Goal: Task Accomplishment & Management: Use online tool/utility

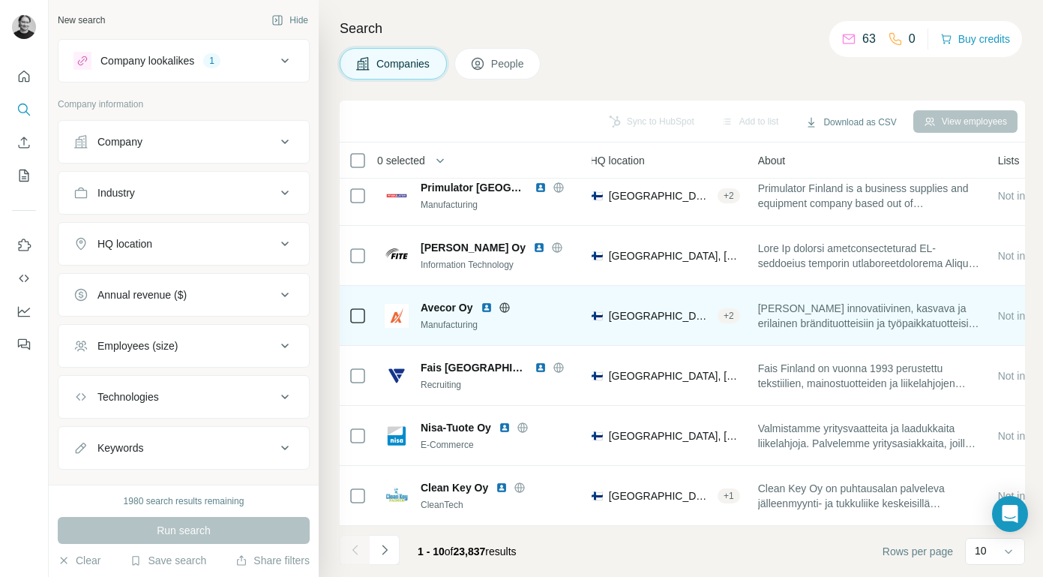
scroll to position [253, 0]
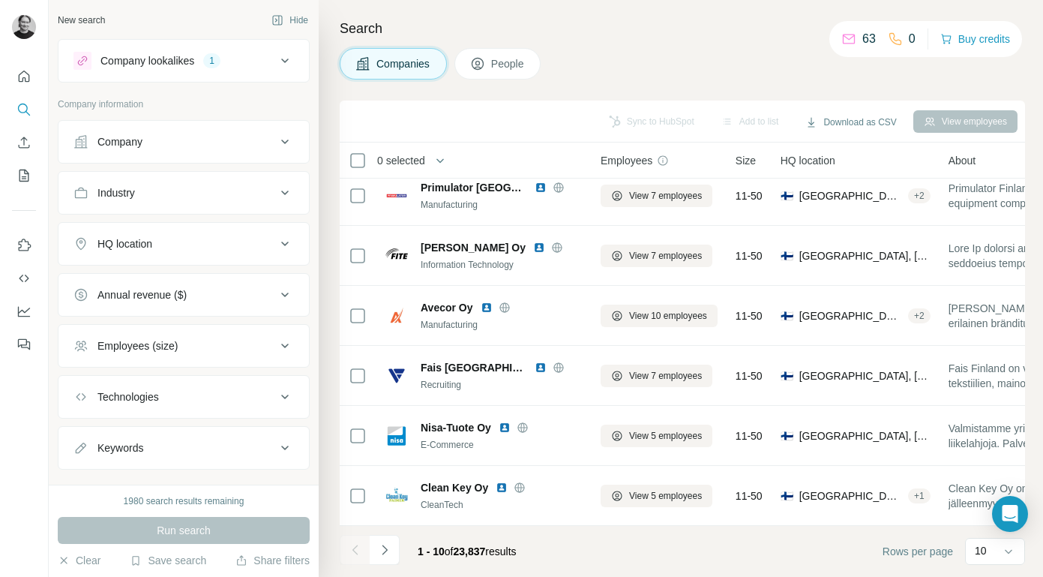
click at [286, 194] on icon at bounding box center [285, 193] width 18 height 18
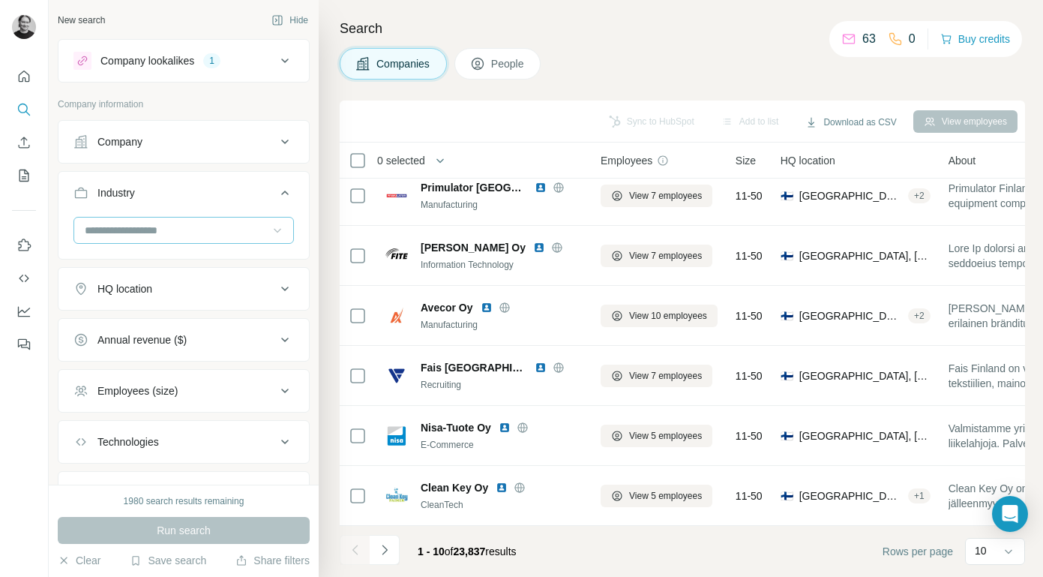
click at [274, 228] on icon at bounding box center [277, 230] width 15 height 15
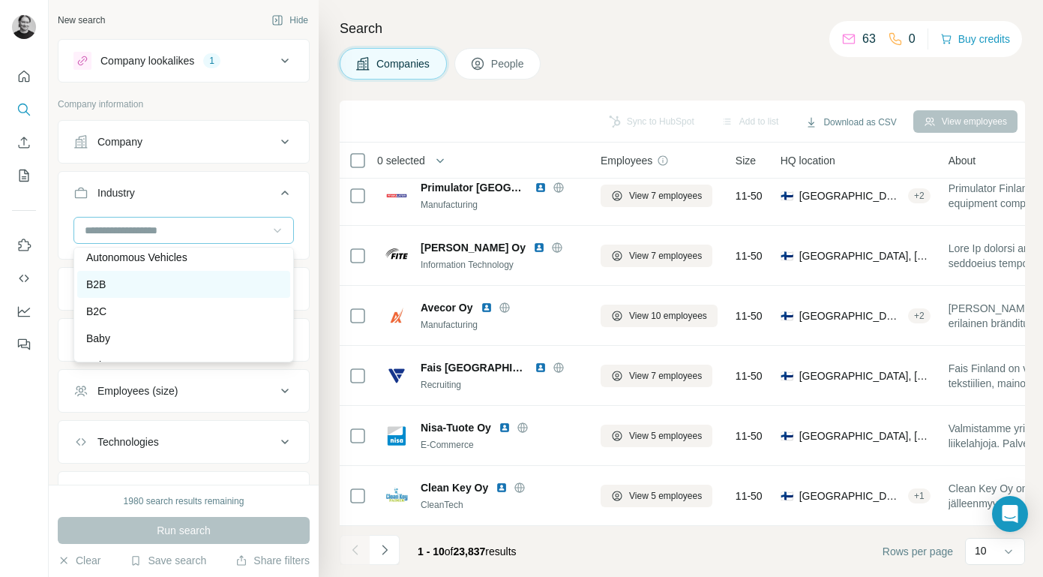
click at [121, 289] on div "B2B" at bounding box center [183, 284] width 195 height 15
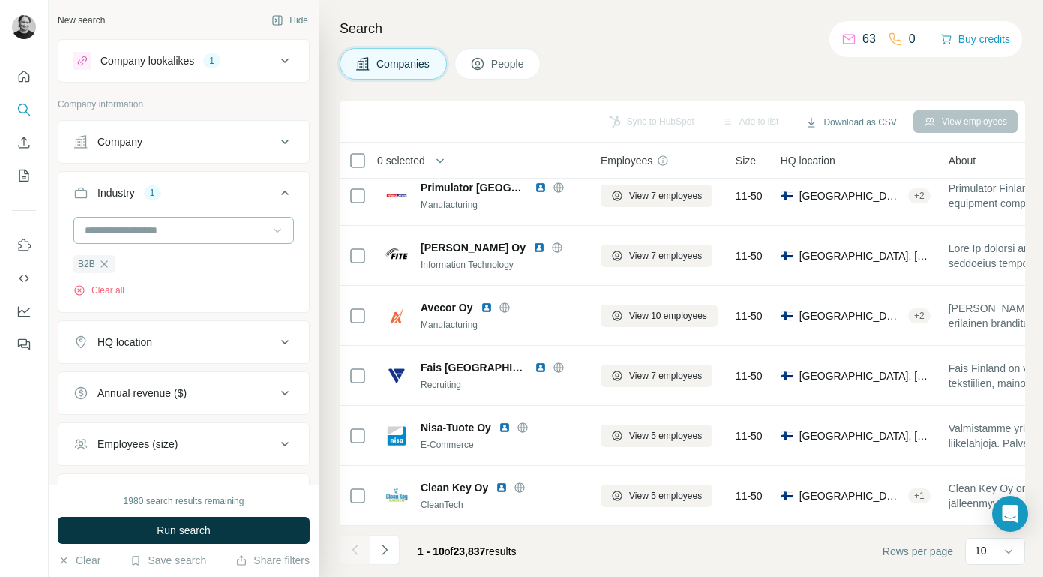
click at [277, 229] on icon at bounding box center [277, 230] width 15 height 15
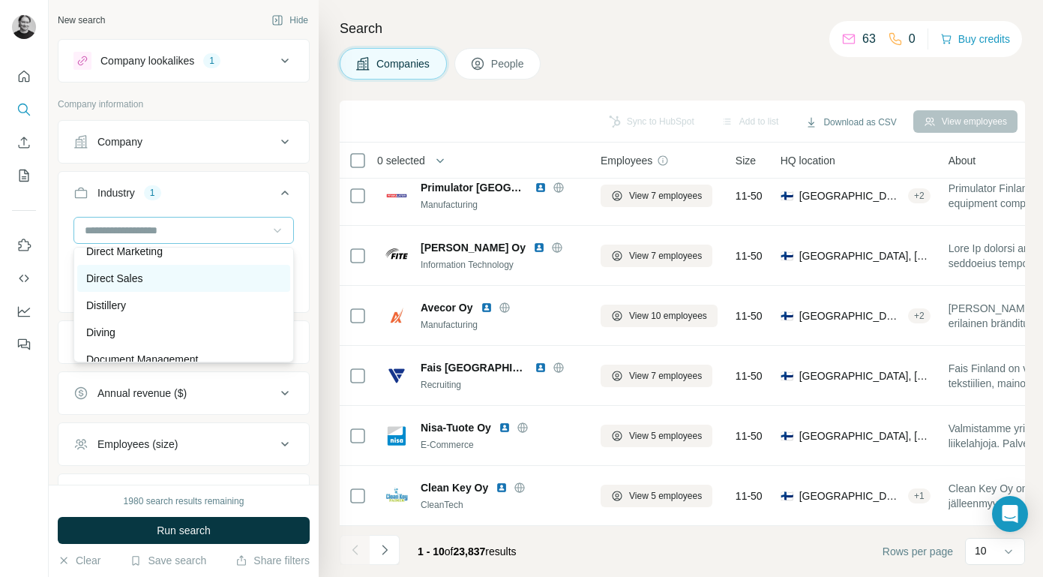
click at [226, 280] on div "Direct Sales" at bounding box center [183, 278] width 195 height 15
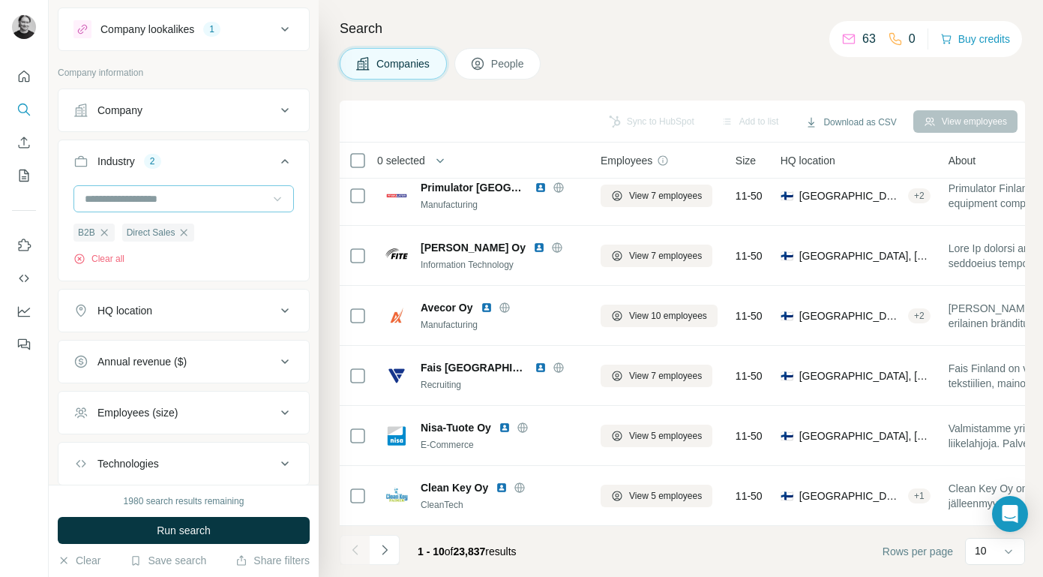
scroll to position [35, 0]
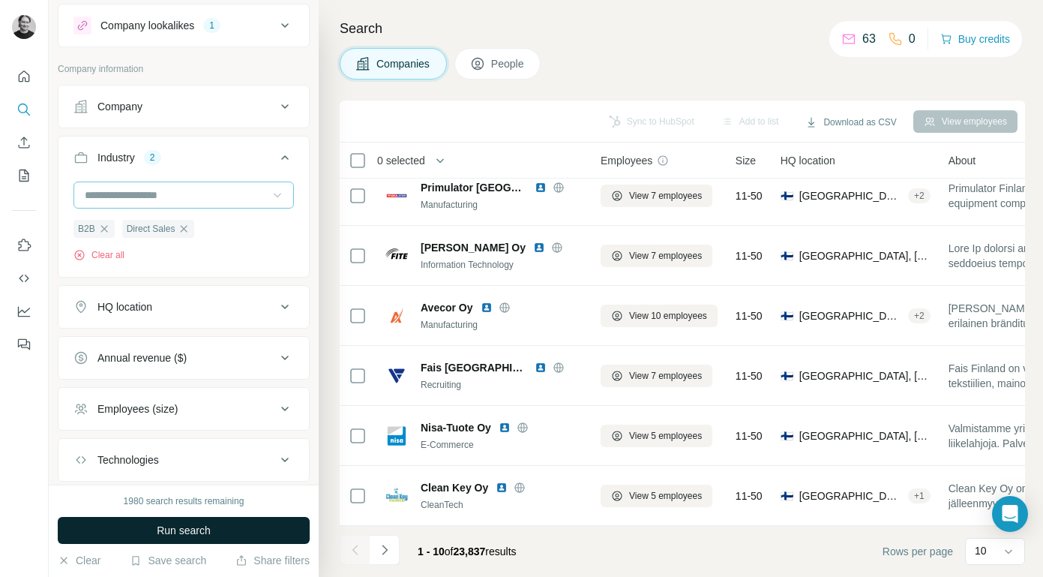
click at [190, 534] on span "Run search" at bounding box center [184, 530] width 54 height 15
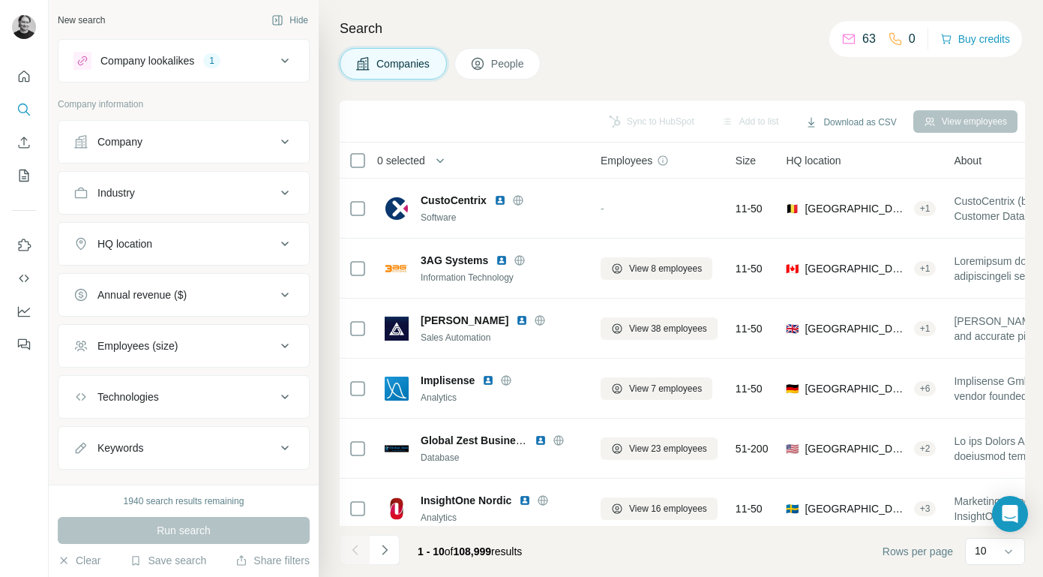
click at [284, 247] on icon at bounding box center [285, 244] width 18 height 18
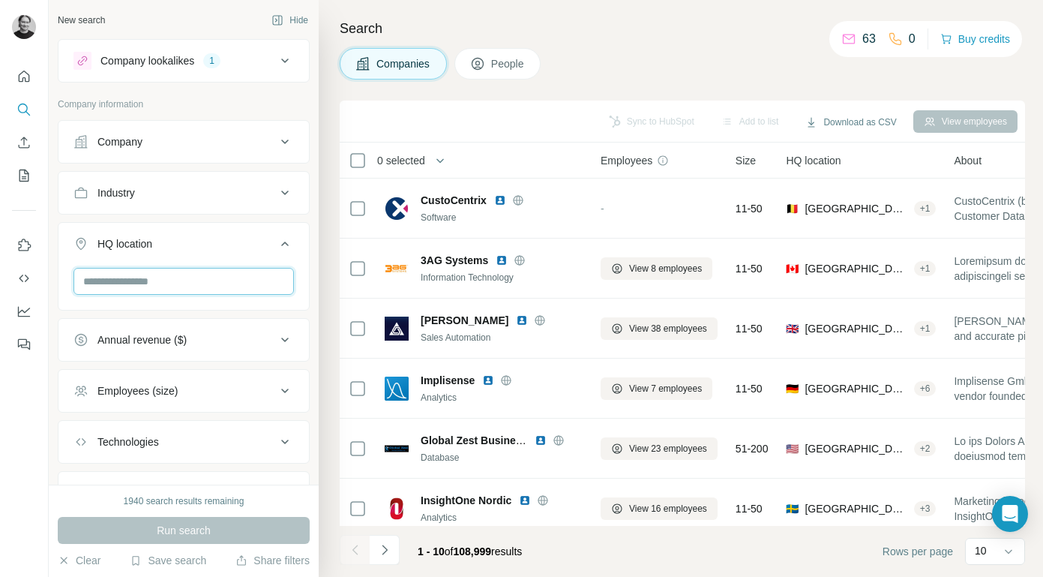
click at [236, 277] on input "text" at bounding box center [183, 281] width 220 height 27
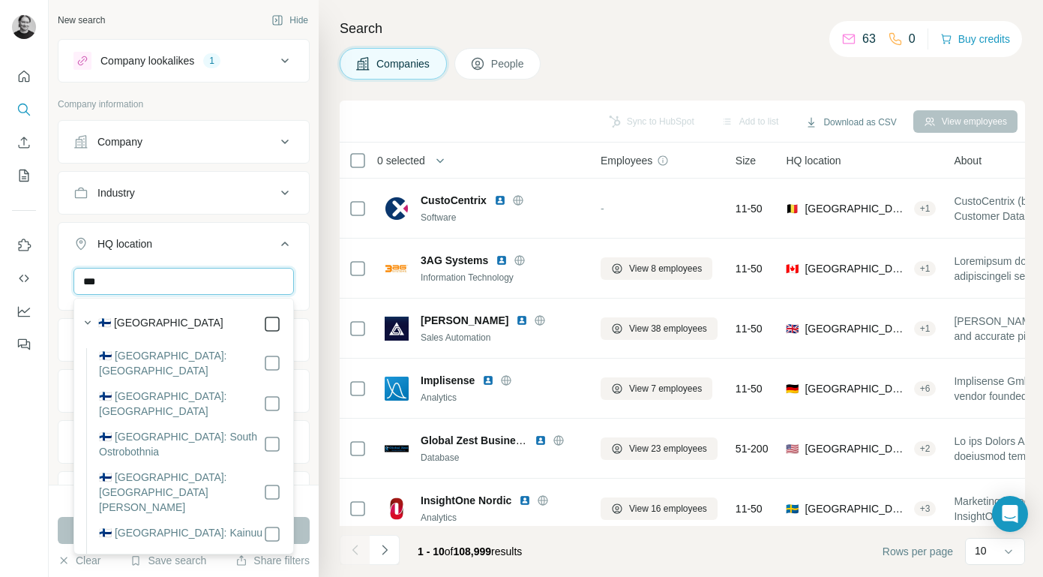
type input "***"
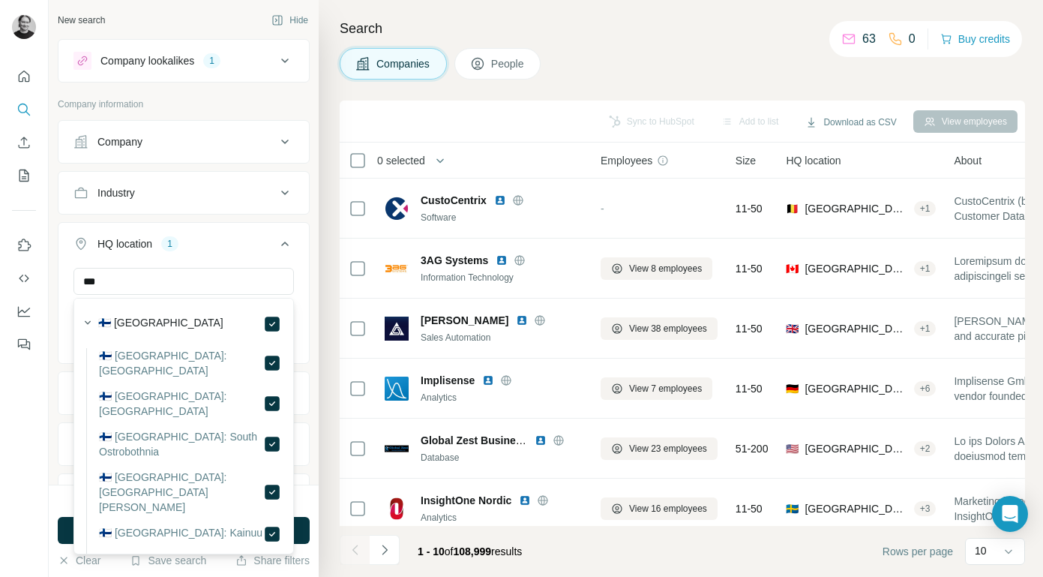
click at [323, 264] on div "Search Companies People Sync to HubSpot Add to list Download as CSV View employ…" at bounding box center [681, 288] width 724 height 577
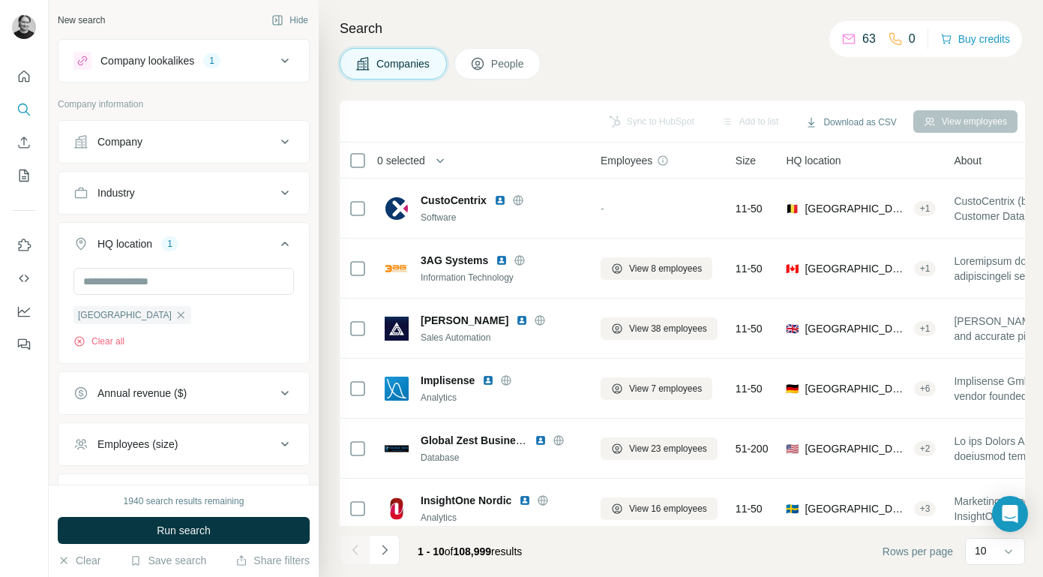
click at [276, 456] on button "Employees (size)" at bounding box center [183, 444] width 250 height 36
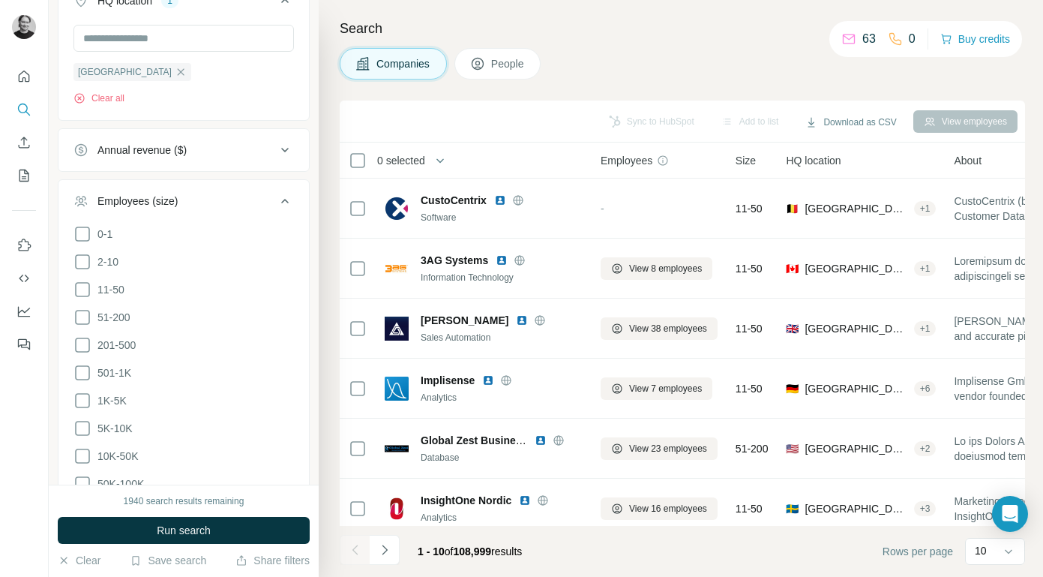
scroll to position [246, 0]
click at [82, 340] on icon at bounding box center [82, 342] width 18 height 18
click at [81, 370] on icon at bounding box center [82, 370] width 18 height 18
click at [80, 400] on icon at bounding box center [82, 397] width 18 height 18
click at [82, 424] on icon at bounding box center [82, 425] width 18 height 18
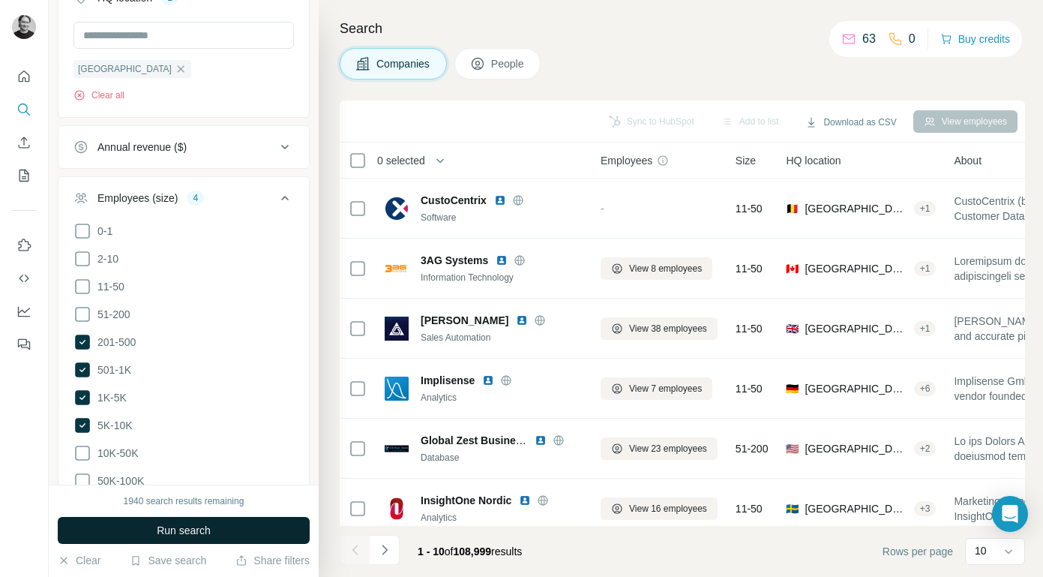
click at [194, 529] on span "Run search" at bounding box center [184, 530] width 54 height 15
